Goal: Task Accomplishment & Management: Use online tool/utility

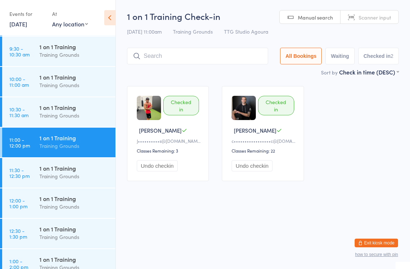
scroll to position [332, 0]
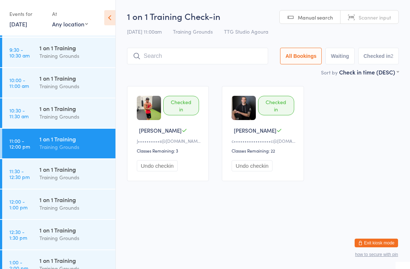
click at [68, 172] on div "1 on 1 Training" at bounding box center [74, 169] width 70 height 8
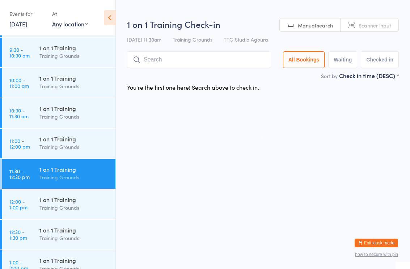
click at [191, 65] on input "search" at bounding box center [199, 59] width 144 height 17
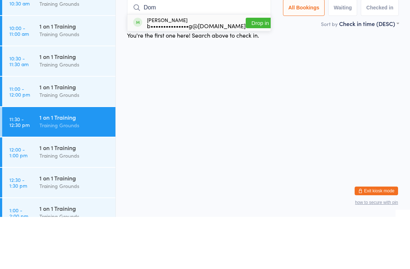
type input "Dom"
click at [256, 70] on button "Drop in" at bounding box center [260, 75] width 29 height 10
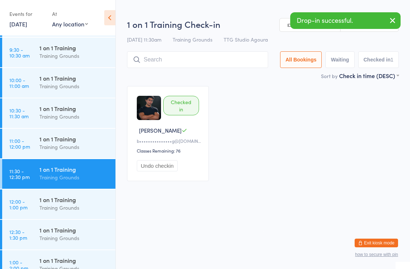
click at [77, 120] on div "Training Grounds" at bounding box center [74, 116] width 70 height 8
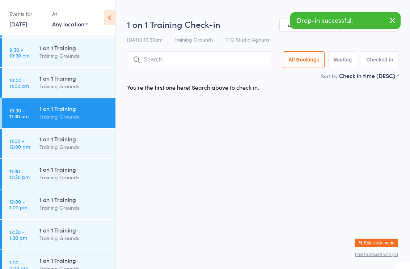
click at [185, 75] on div "Sort by Check in time (DESC) First name (ASC) First name (DESC) Last name (ASC)…" at bounding box center [263, 76] width 272 height 8
click at [190, 65] on input "search" at bounding box center [199, 59] width 144 height 17
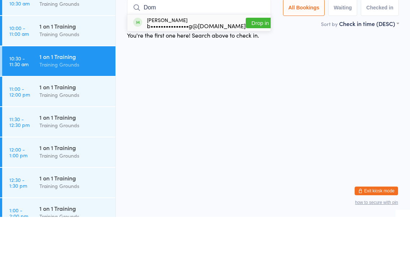
type input "Dom"
click at [257, 70] on button "Drop in" at bounding box center [260, 75] width 29 height 10
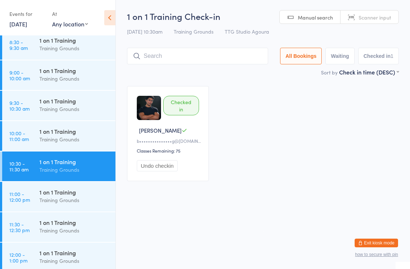
scroll to position [281, 0]
